Goal: Transaction & Acquisition: Purchase product/service

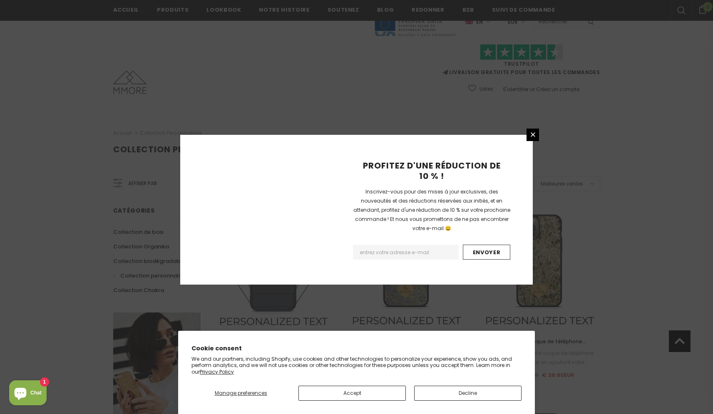
scroll to position [901, 0]
